Goal: Task Accomplishment & Management: Manage account settings

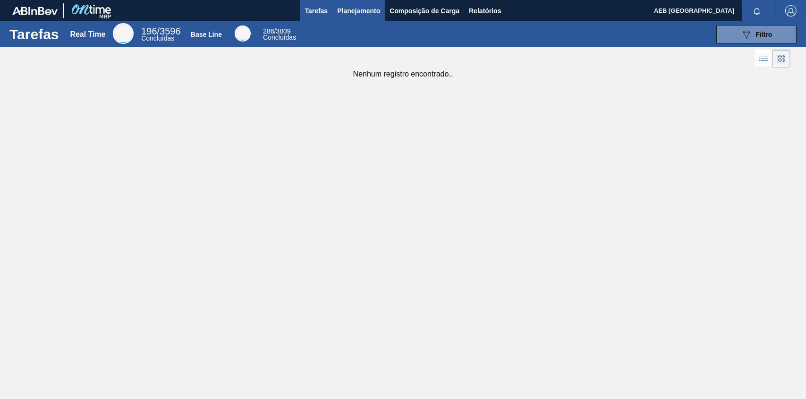
click at [349, 10] on span "Planejamento" at bounding box center [358, 10] width 43 height 11
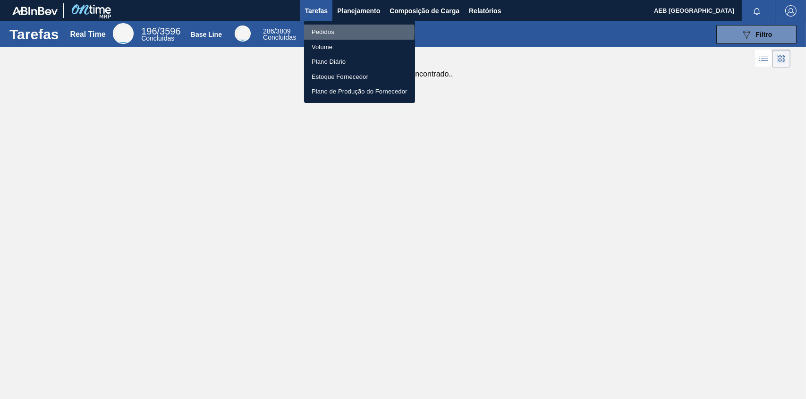
click at [318, 32] on li "Pedidos" at bounding box center [359, 32] width 111 height 15
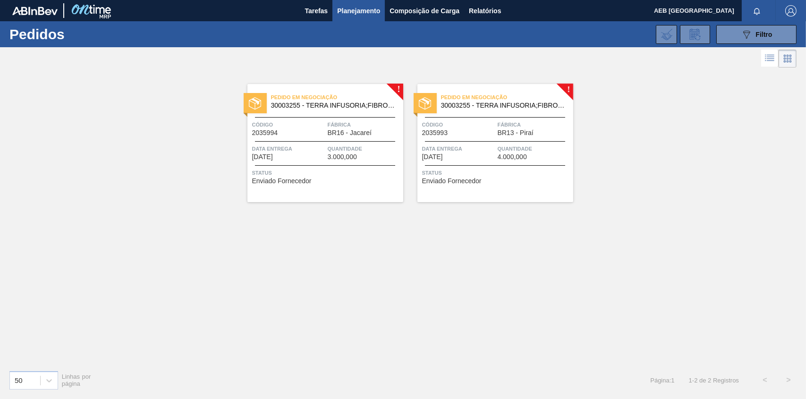
click at [337, 145] on span "Quantidade" at bounding box center [364, 148] width 73 height 9
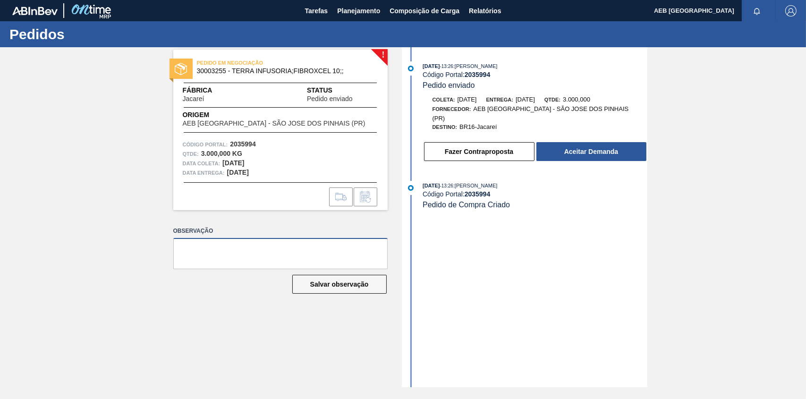
click at [266, 252] on textarea at bounding box center [280, 253] width 214 height 31
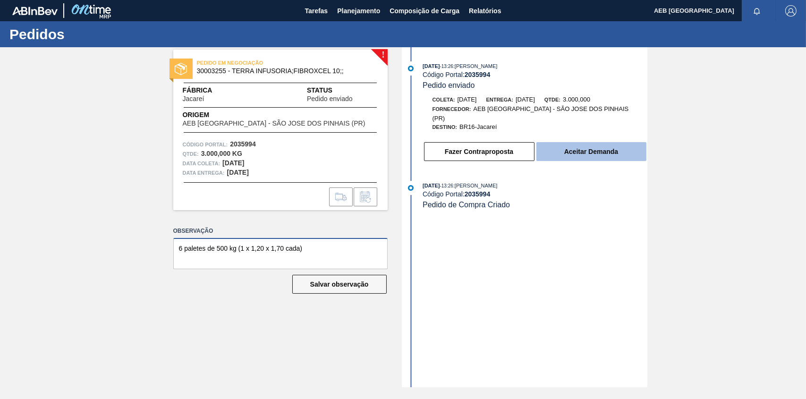
type textarea "6 paletes de 500 kg (1 x 1,20 x 1,70 cada)"
click at [589, 145] on button "Aceitar Demanda" at bounding box center [592, 151] width 110 height 19
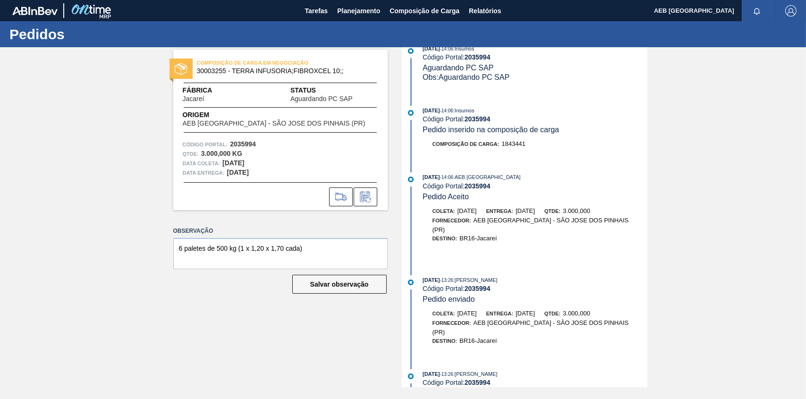
scroll to position [26, 0]
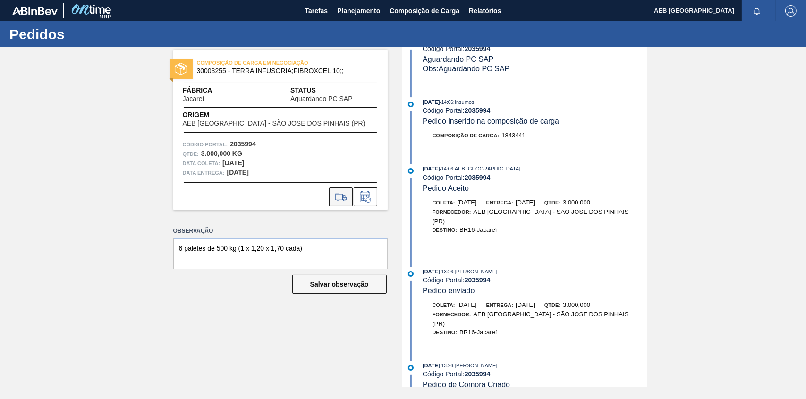
click at [339, 197] on icon at bounding box center [341, 196] width 15 height 11
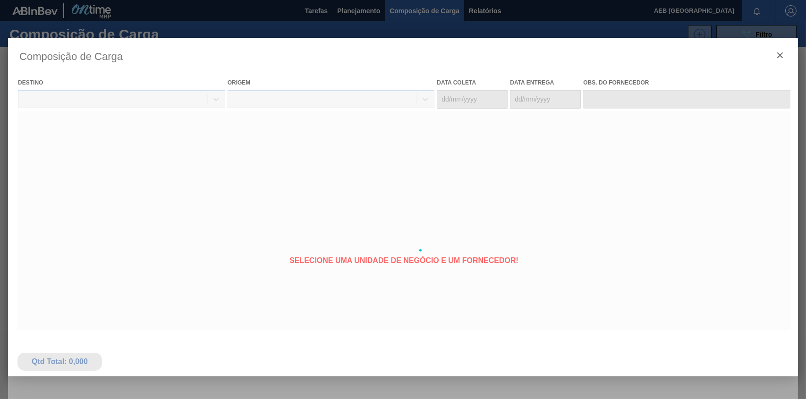
type coleta "[DATE]"
type entrega "[DATE]"
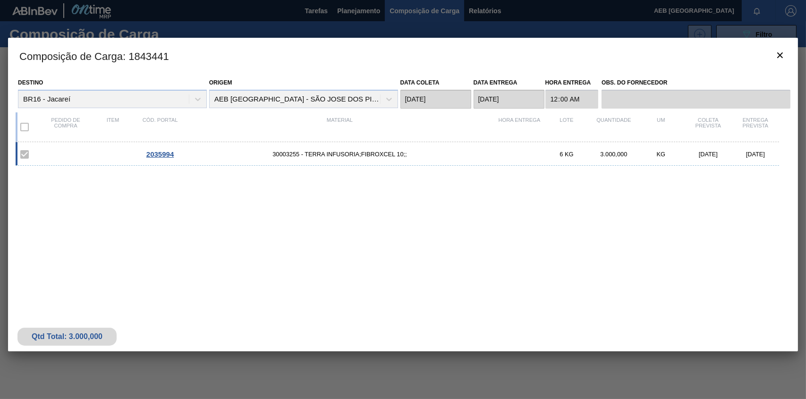
click at [152, 154] on span "2035994" at bounding box center [159, 154] width 27 height 8
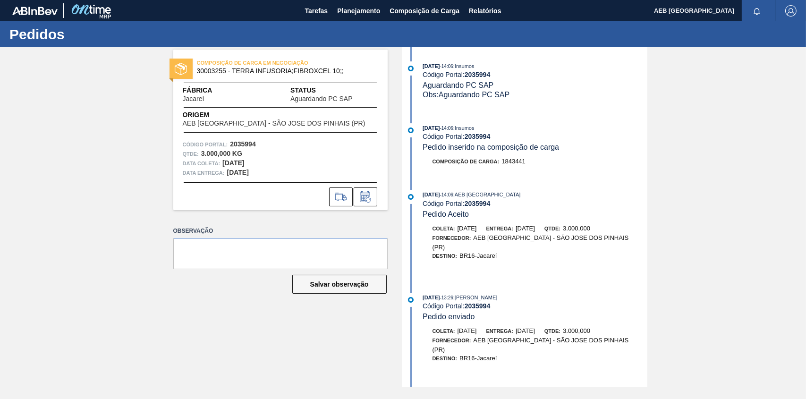
drag, startPoint x: 317, startPoint y: 232, endPoint x: 314, endPoint y: 239, distance: 6.8
click at [314, 239] on div "Observação" at bounding box center [280, 246] width 214 height 45
click at [314, 248] on textarea at bounding box center [280, 253] width 214 height 31
paste textarea "6 paletes de 500 kg (1 x 1,20 x 1,70 cada)"
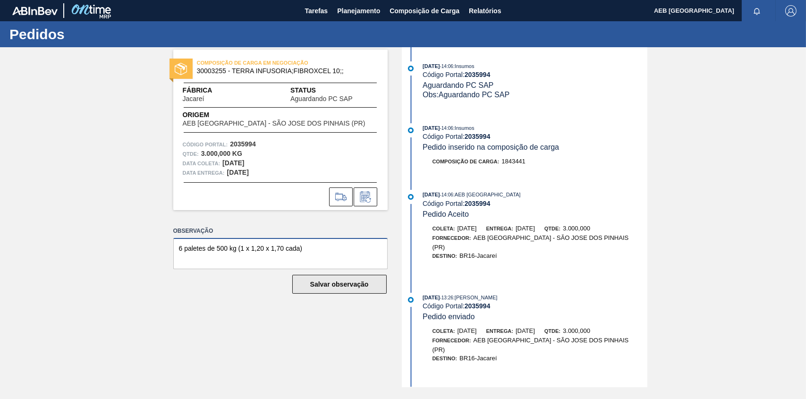
type textarea "6 paletes de 500 kg (1 x 1,20 x 1,70 cada)"
click at [356, 283] on button "Salvar observação" at bounding box center [339, 284] width 94 height 19
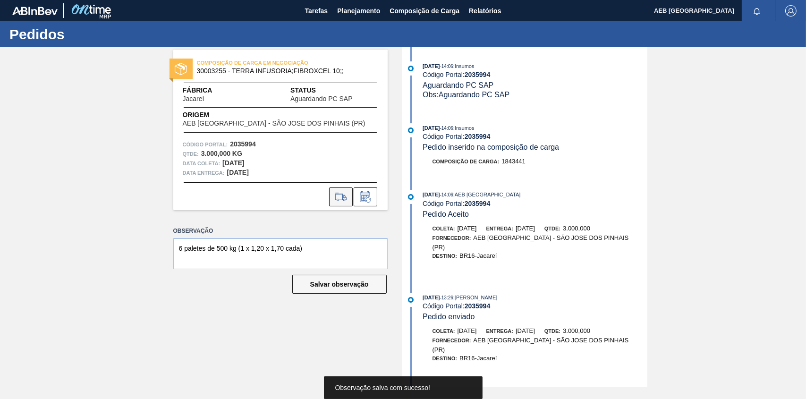
click at [339, 196] on icon at bounding box center [341, 196] width 15 height 11
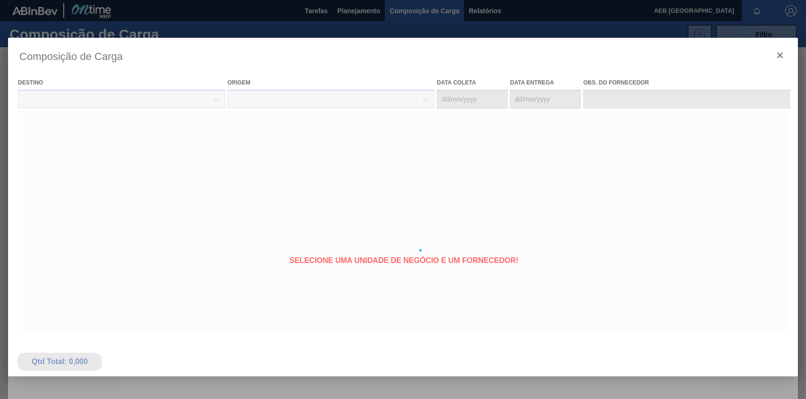
type coleta "[DATE]"
type entrega "[DATE]"
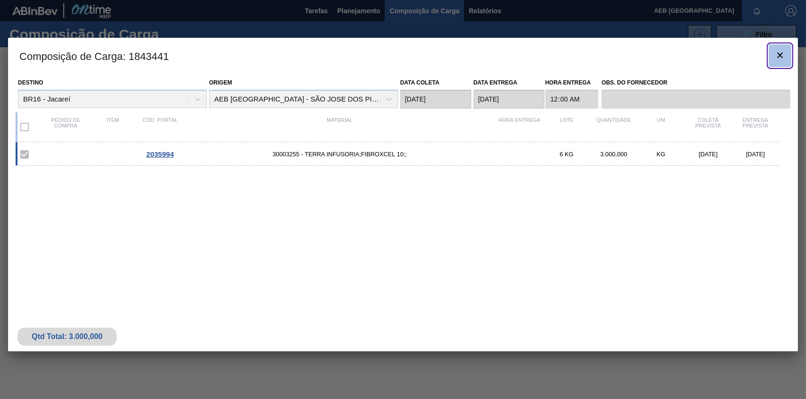
click at [777, 51] on icon "botão de ícone" at bounding box center [780, 55] width 11 height 11
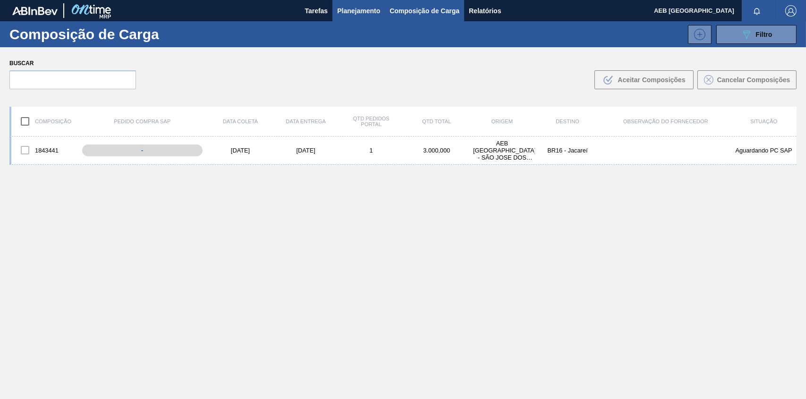
click at [348, 5] on span "Planejamento" at bounding box center [358, 10] width 43 height 11
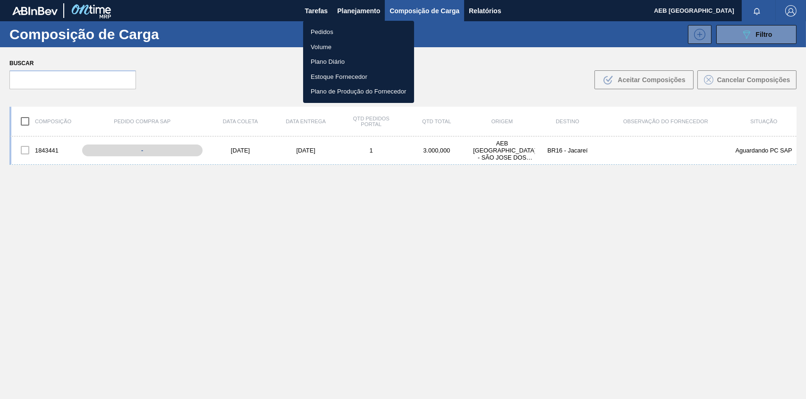
click at [343, 10] on div at bounding box center [403, 199] width 806 height 399
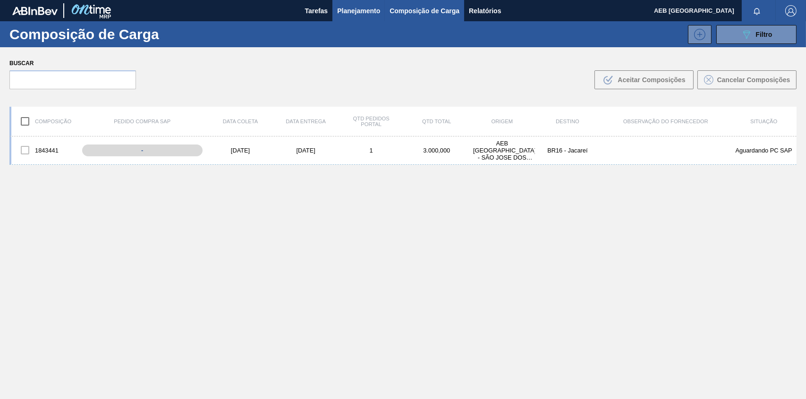
click at [356, 12] on span "Planejamento" at bounding box center [358, 10] width 43 height 11
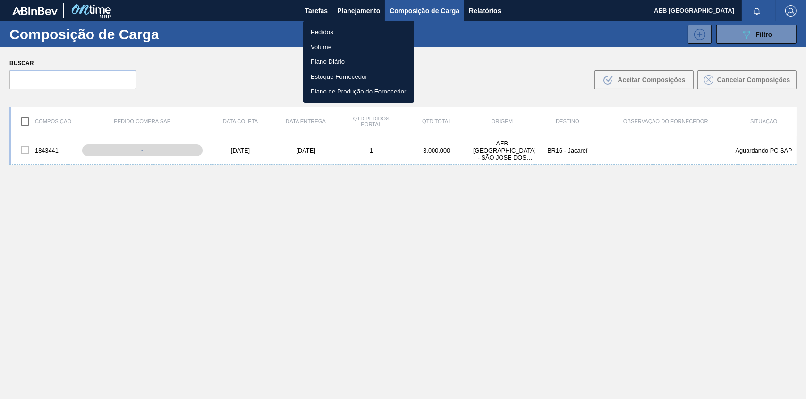
click at [355, 10] on div at bounding box center [403, 199] width 806 height 399
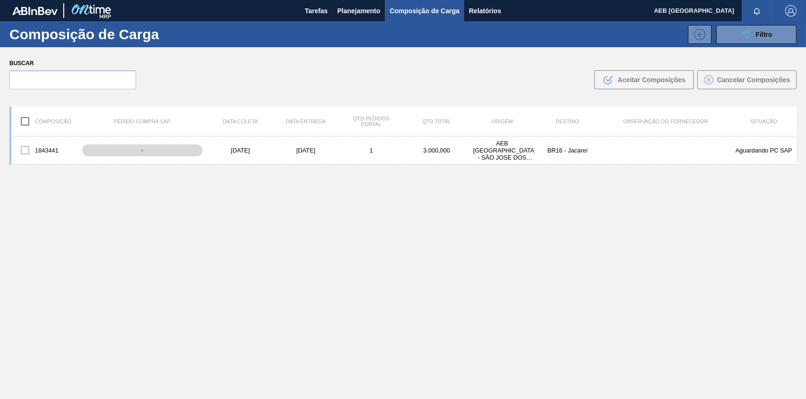
click at [355, 10] on span "Planejamento" at bounding box center [358, 10] width 43 height 11
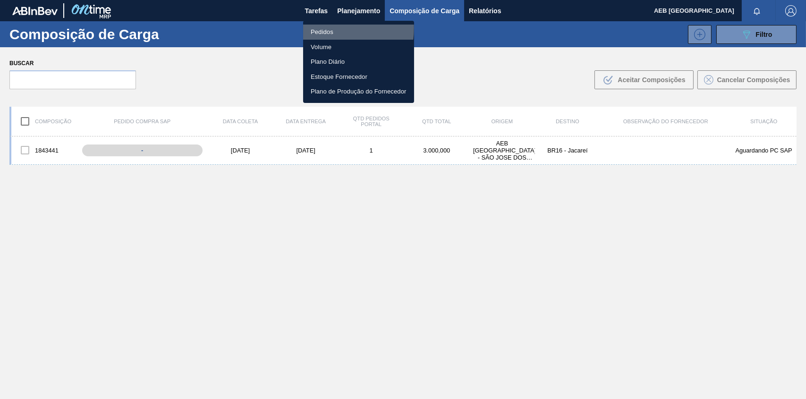
click at [326, 28] on li "Pedidos" at bounding box center [358, 32] width 111 height 15
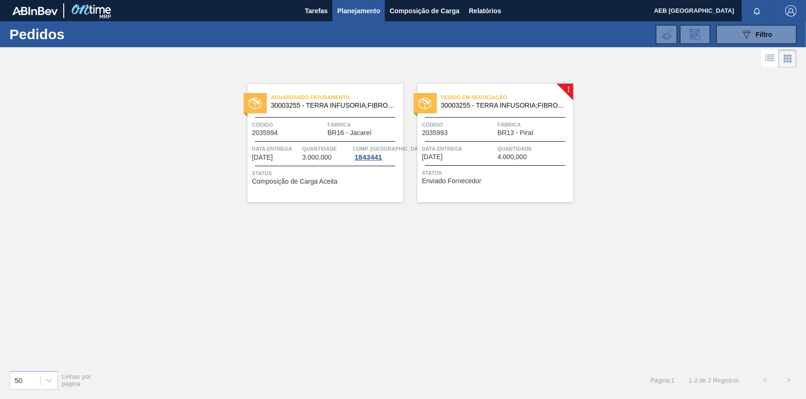
click at [511, 152] on span "Quantidade" at bounding box center [534, 148] width 73 height 9
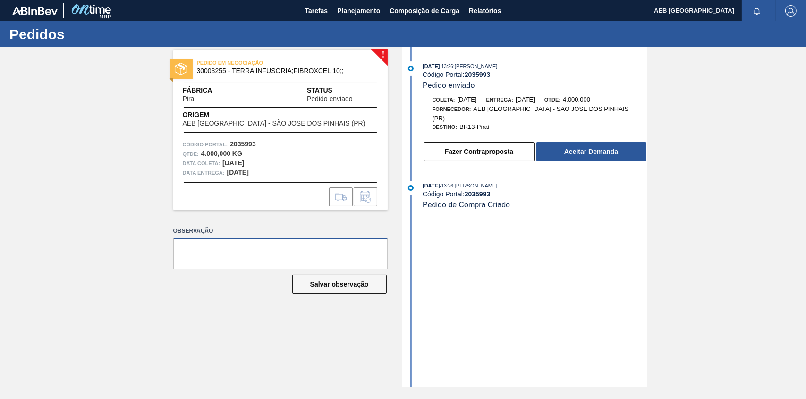
click at [296, 248] on textarea at bounding box center [280, 253] width 214 height 31
paste textarea "6 paletes de 500 kg (1 x 1,20 x 1,70 cada)"
type textarea "8 paletes de 500 kg (1 x 1,20 x 1,70 cada)"
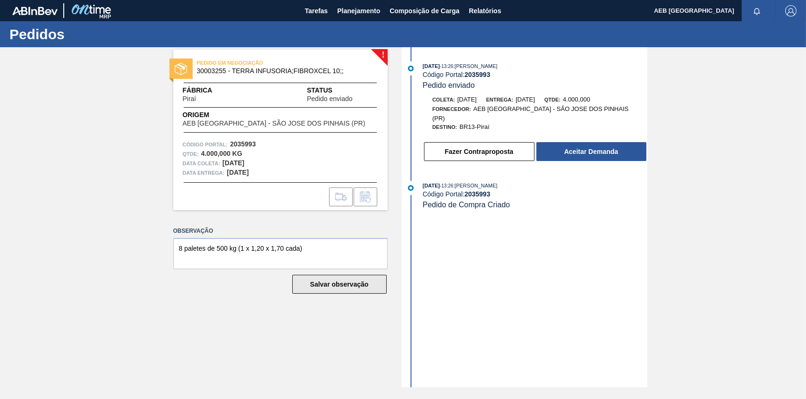
click at [346, 288] on button "Salvar observação" at bounding box center [339, 284] width 94 height 19
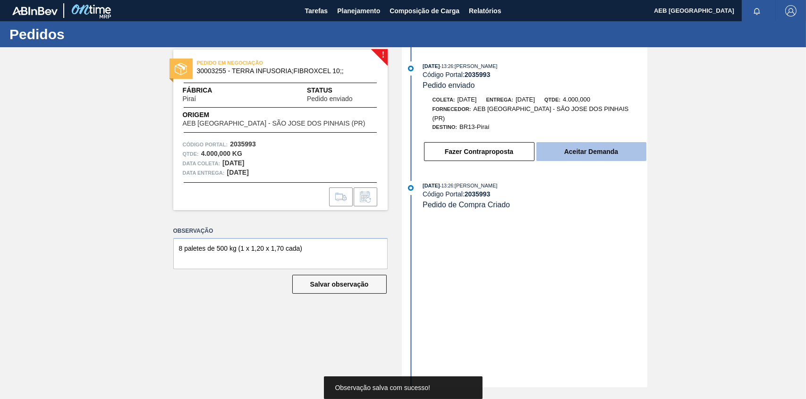
click at [588, 142] on button "Aceitar Demanda" at bounding box center [592, 151] width 110 height 19
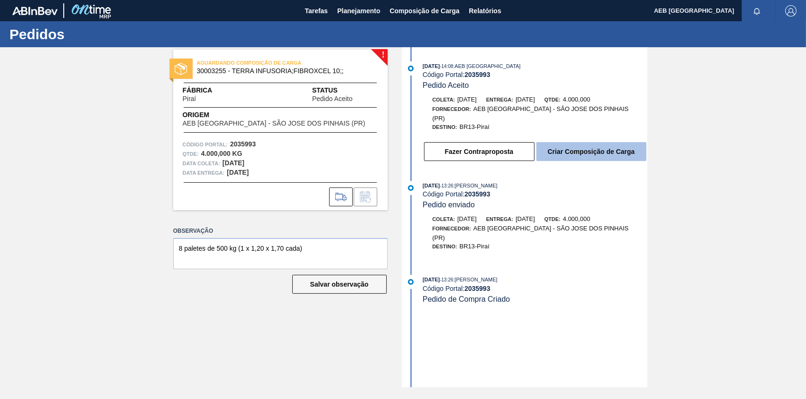
click at [568, 144] on button "Criar Composição de Carga" at bounding box center [592, 151] width 110 height 19
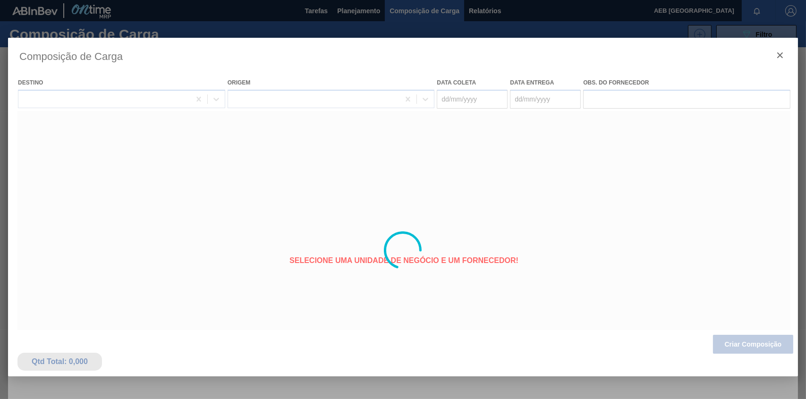
type coleta "[DATE]"
type entrega "[DATE]"
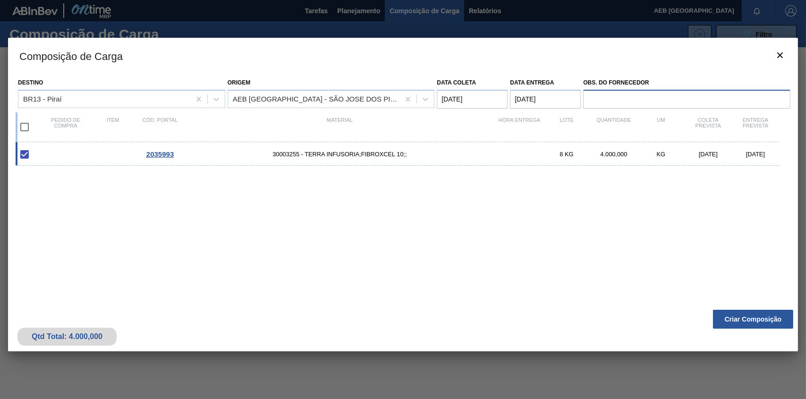
click at [634, 94] on input "Obs. do Fornecedor" at bounding box center [686, 99] width 207 height 19
drag, startPoint x: 590, startPoint y: 98, endPoint x: 585, endPoint y: 68, distance: 30.7
click at [589, 93] on input "3 paletes de 500 kg cada (1 x 1,2 x 1,7 cada)" at bounding box center [686, 99] width 207 height 19
type input "8 paletes de 500 kg cada (1 x 1,2 x 1,7 cada)"
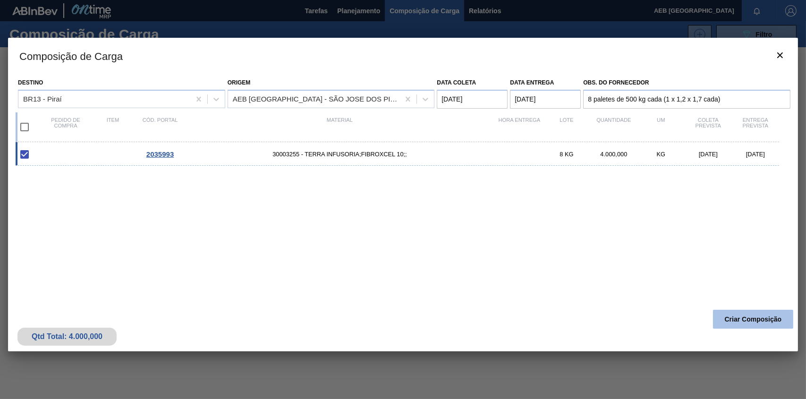
click at [726, 314] on button "Criar Composição" at bounding box center [753, 319] width 80 height 19
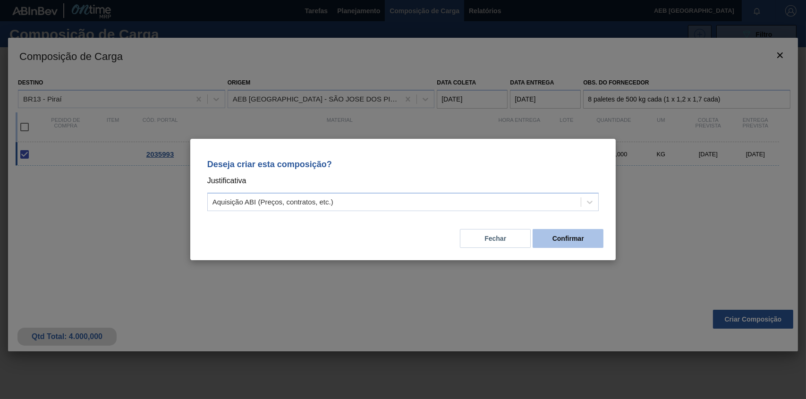
click at [570, 239] on button "Confirmar" at bounding box center [568, 238] width 71 height 19
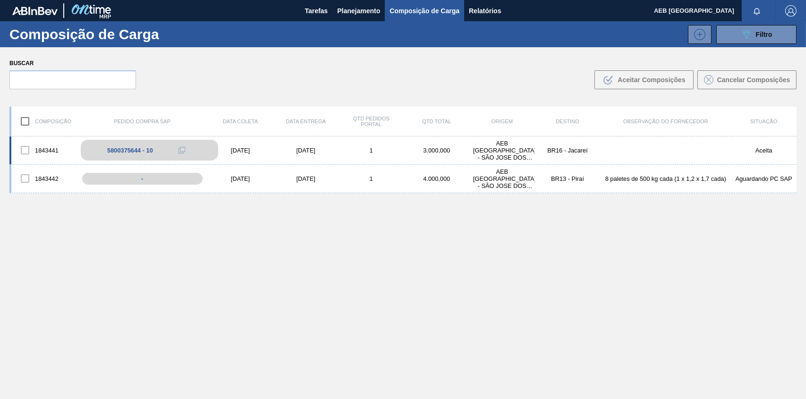
click at [123, 149] on div "5800375644 - 10" at bounding box center [130, 150] width 46 height 7
click at [114, 149] on div "5800375644 - 10" at bounding box center [130, 150] width 46 height 7
click at [117, 148] on div "5800375644 - 10" at bounding box center [130, 150] width 46 height 7
click at [24, 150] on div at bounding box center [25, 150] width 20 height 20
click at [365, 10] on span "Planejamento" at bounding box center [358, 10] width 43 height 11
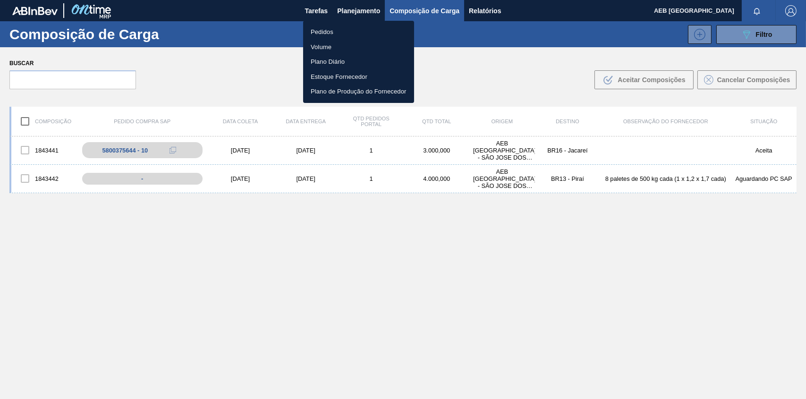
click at [321, 30] on li "Pedidos" at bounding box center [358, 32] width 111 height 15
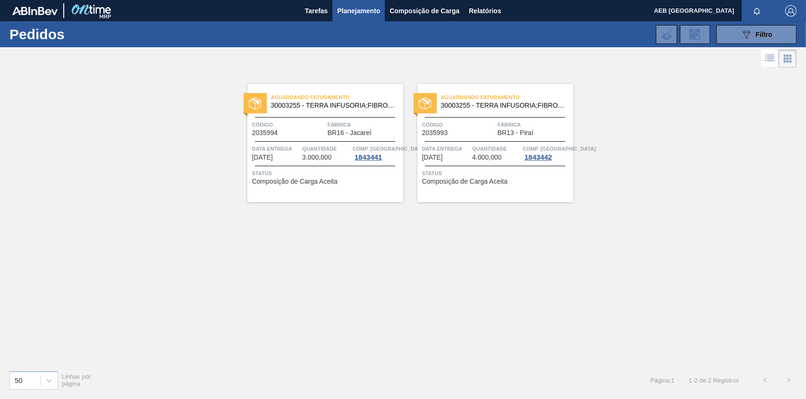
click at [330, 108] on span "30003255 - TERRA INFUSORIA;FIBROXCEL 10;;" at bounding box center [333, 105] width 125 height 7
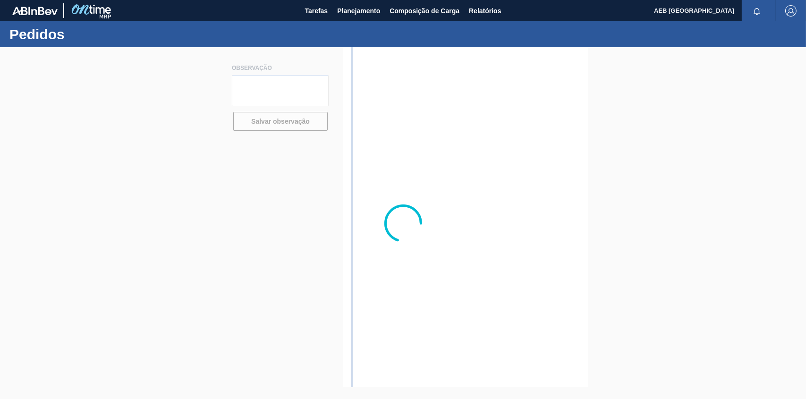
type textarea "6 paletes de 500 kg (1 x 1,20 x 1,70 cada)"
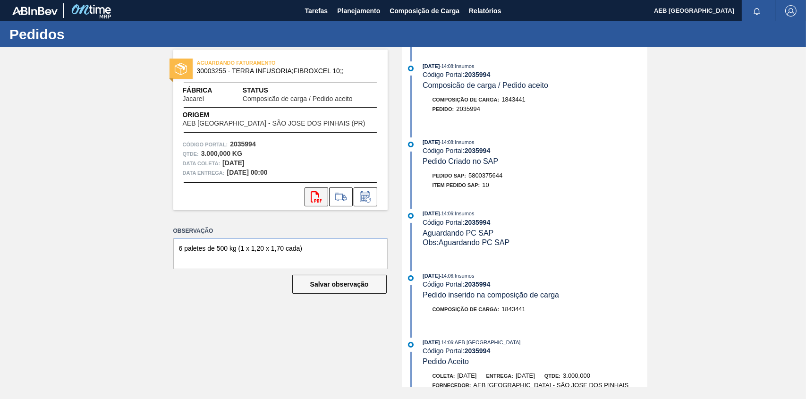
click at [314, 198] on icon "svg{fill:#ff0000}" at bounding box center [316, 196] width 11 height 11
